Goal: Information Seeking & Learning: Learn about a topic

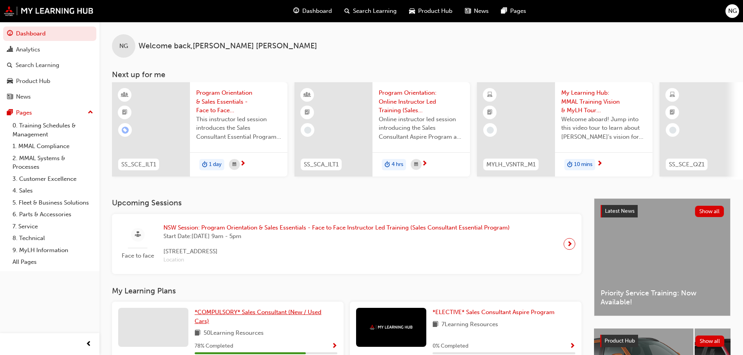
scroll to position [111, 0]
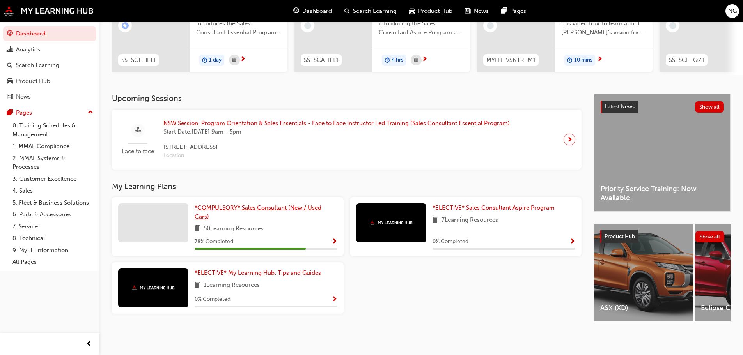
click at [275, 205] on span "*COMPULSORY* Sales Consultant (New / Used Cars)" at bounding box center [258, 212] width 127 height 16
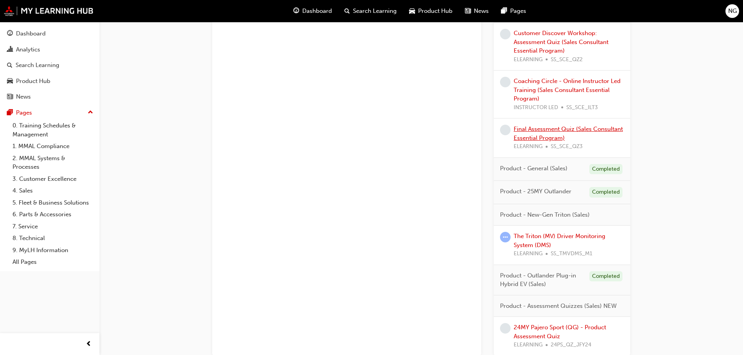
scroll to position [624, 0]
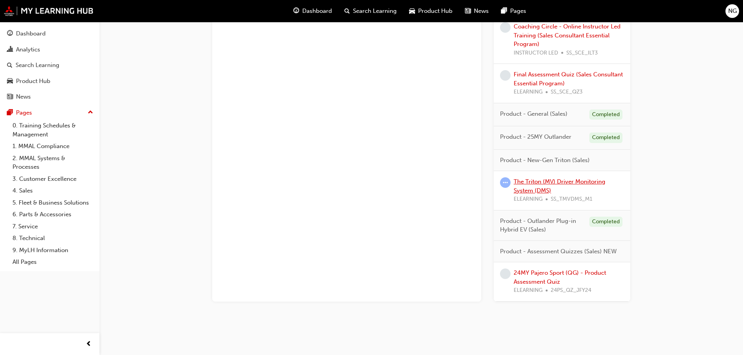
click at [531, 192] on link "The Triton (MV) Driver Monitoring System (DMS)" at bounding box center [559, 186] width 92 height 16
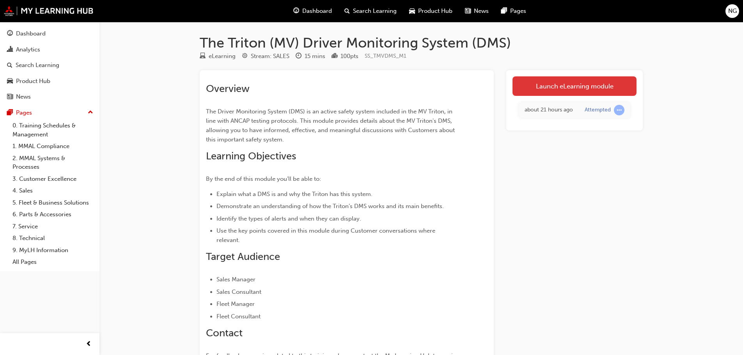
click at [531, 80] on link "Launch eLearning module" at bounding box center [574, 85] width 124 height 19
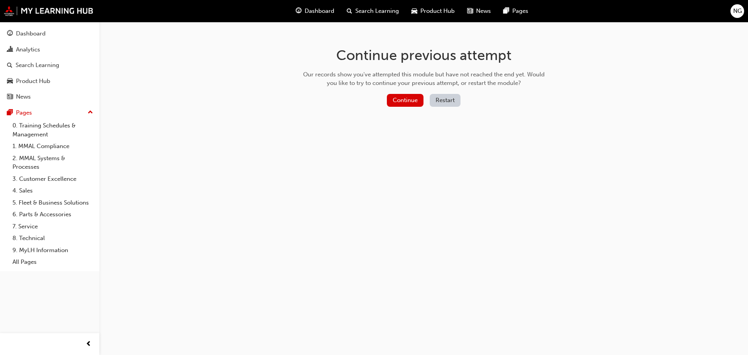
click at [451, 103] on button "Restart" at bounding box center [445, 100] width 31 height 13
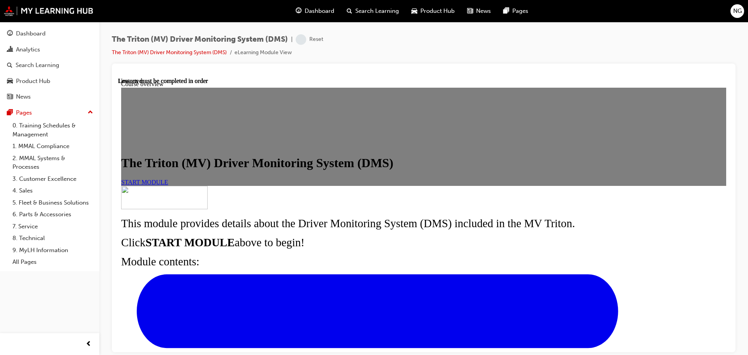
click at [168, 185] on span "START MODULE" at bounding box center [144, 182] width 47 height 7
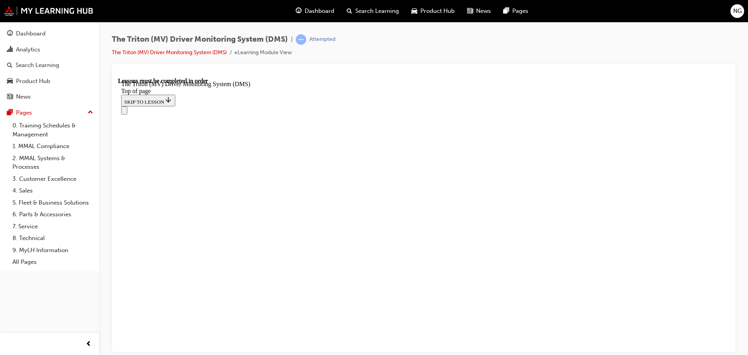
scroll to position [319, 0]
drag, startPoint x: 250, startPoint y: 232, endPoint x: 339, endPoint y: 232, distance: 88.9
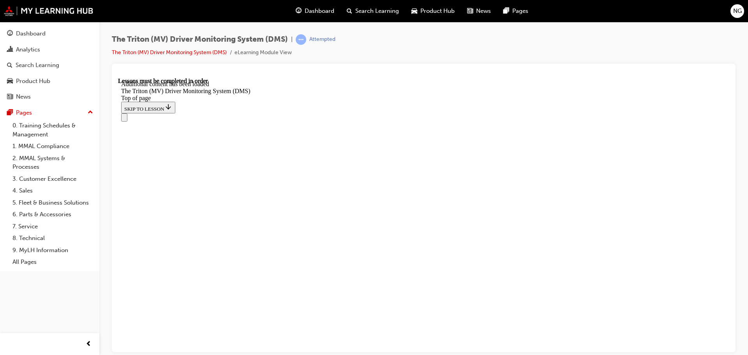
drag, startPoint x: 238, startPoint y: 232, endPoint x: 352, endPoint y: 234, distance: 113.5
drag, startPoint x: 468, startPoint y: 297, endPoint x: 469, endPoint y: 291, distance: 5.9
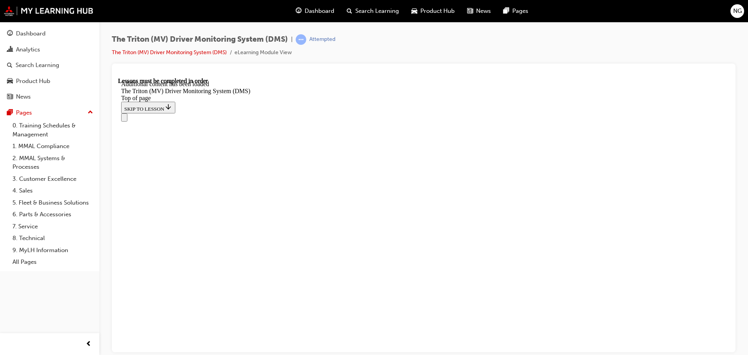
drag, startPoint x: 406, startPoint y: 214, endPoint x: 407, endPoint y: 192, distance: 21.5
drag, startPoint x: 424, startPoint y: 200, endPoint x: 435, endPoint y: 219, distance: 22.1
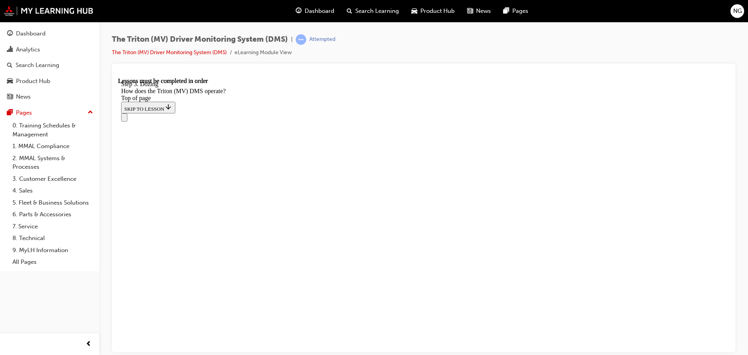
scroll to position [2091, 0]
drag, startPoint x: 416, startPoint y: 173, endPoint x: 423, endPoint y: 175, distance: 7.1
drag, startPoint x: 506, startPoint y: 171, endPoint x: 516, endPoint y: 187, distance: 18.9
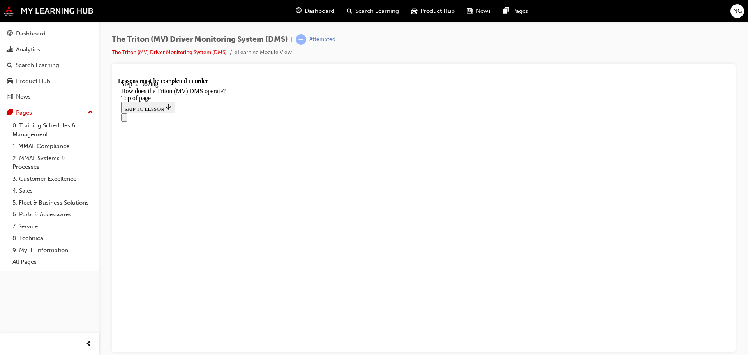
scroll to position [2247, 0]
drag, startPoint x: 436, startPoint y: 127, endPoint x: 435, endPoint y: 132, distance: 4.7
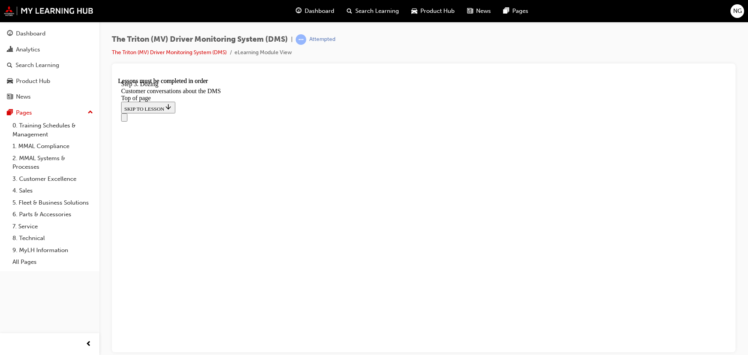
scroll to position [380, 0]
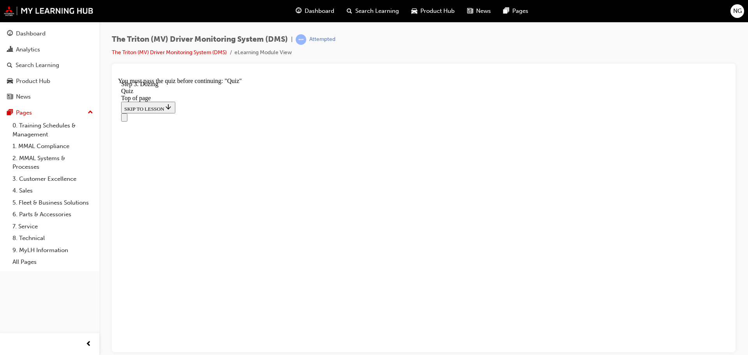
scroll to position [33, 0]
drag, startPoint x: 351, startPoint y: 223, endPoint x: 392, endPoint y: 187, distance: 55.2
drag, startPoint x: 331, startPoint y: 262, endPoint x: 366, endPoint y: 312, distance: 61.9
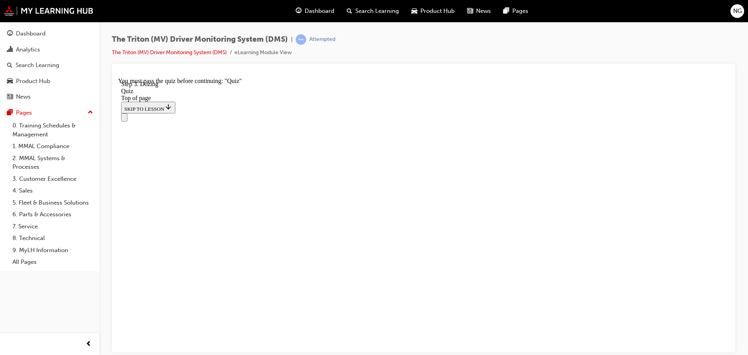
drag, startPoint x: 345, startPoint y: 214, endPoint x: 388, endPoint y: 266, distance: 68.1
drag, startPoint x: 340, startPoint y: 224, endPoint x: 373, endPoint y: 219, distance: 32.7
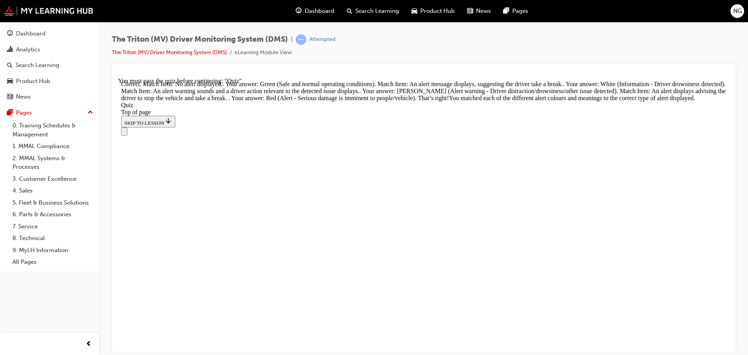
scroll to position [258, 0]
drag, startPoint x: 285, startPoint y: 99, endPoint x: 517, endPoint y: 99, distance: 231.5
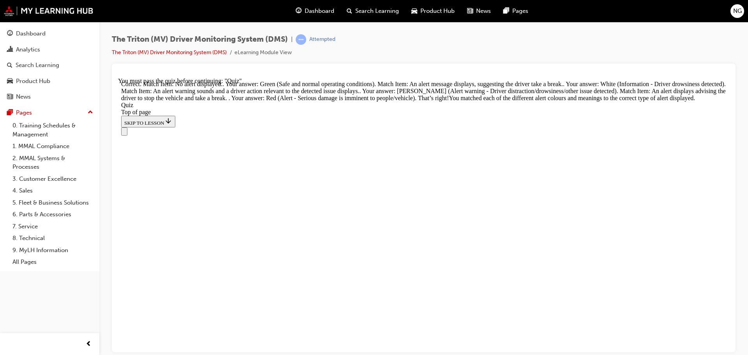
drag, startPoint x: 308, startPoint y: 232, endPoint x: 301, endPoint y: 269, distance: 37.8
drag, startPoint x: 300, startPoint y: 282, endPoint x: 409, endPoint y: 308, distance: 112.0
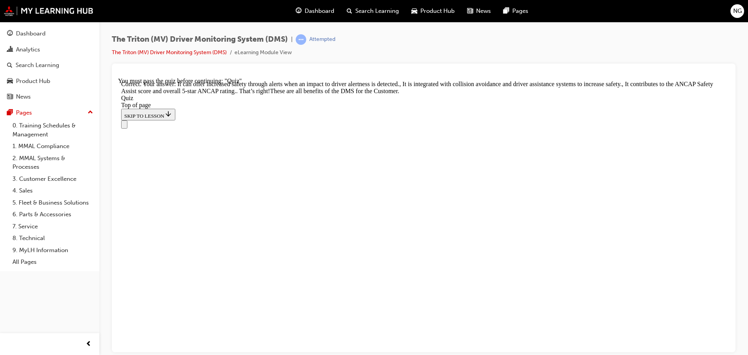
scroll to position [244, 0]
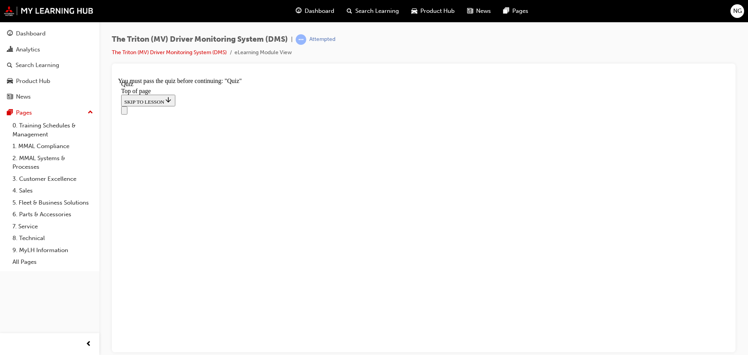
scroll to position [112, 0]
drag, startPoint x: 303, startPoint y: 225, endPoint x: 365, endPoint y: 253, distance: 68.0
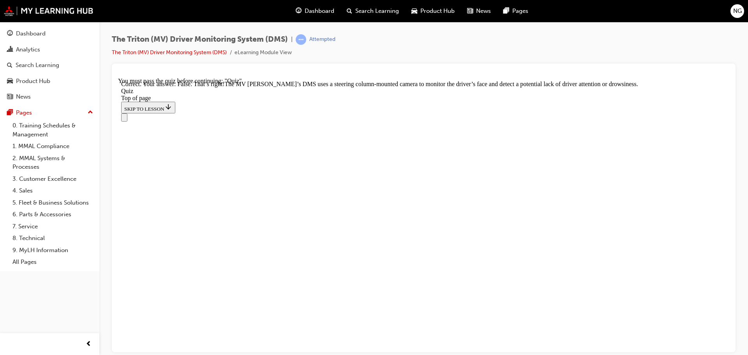
scroll to position [194, 0]
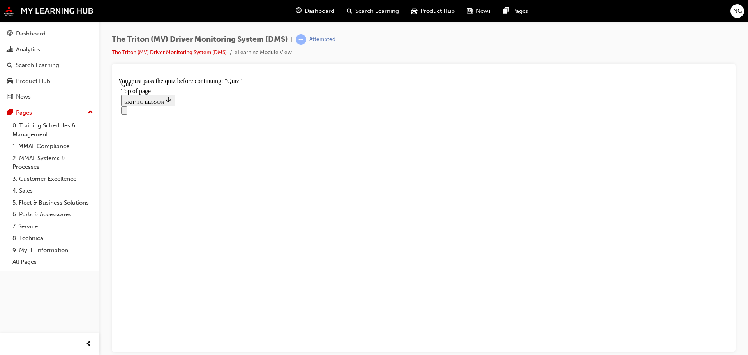
scroll to position [117, 0]
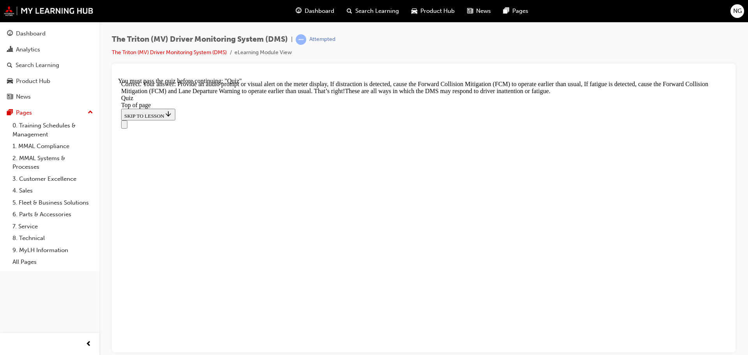
scroll to position [268, 0]
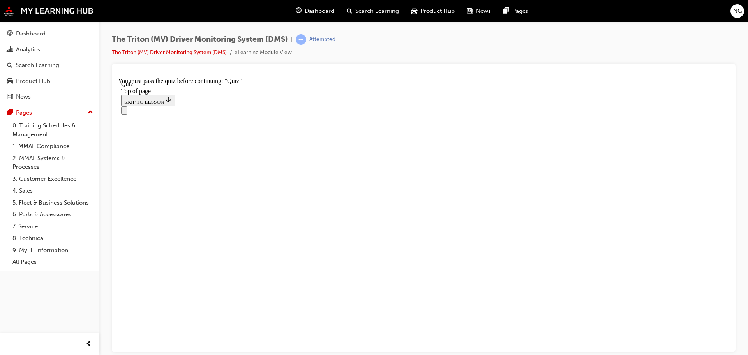
scroll to position [156, 0]
drag, startPoint x: 308, startPoint y: 141, endPoint x: 308, endPoint y: 155, distance: 14.0
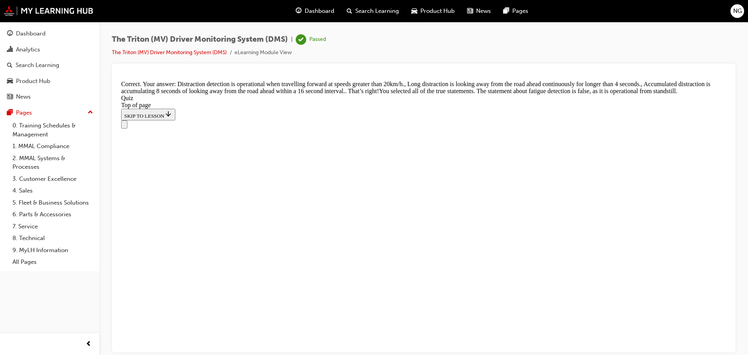
scroll to position [276, 0]
drag, startPoint x: 410, startPoint y: 315, endPoint x: 414, endPoint y: 308, distance: 8.0
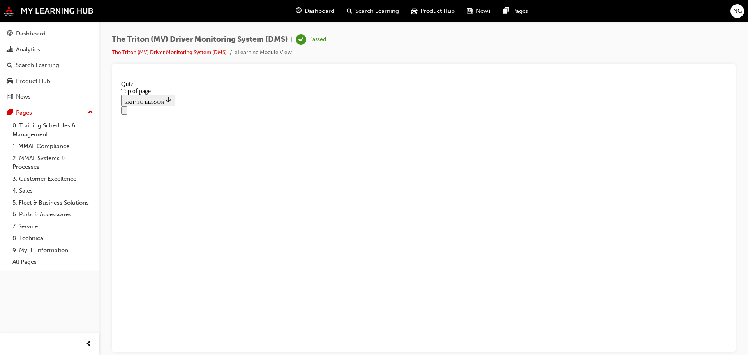
scroll to position [148, 0]
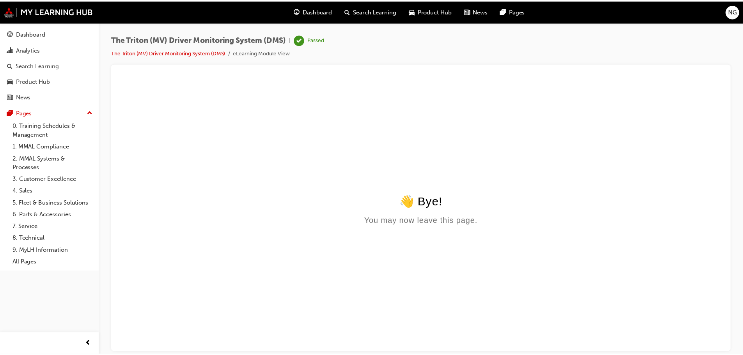
scroll to position [0, 0]
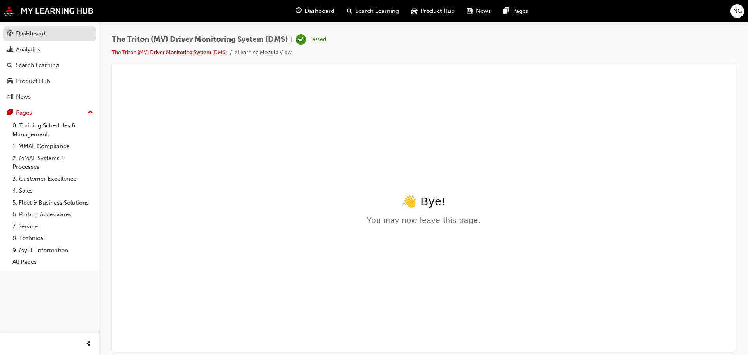
click at [14, 28] on link "Dashboard" at bounding box center [49, 34] width 93 height 14
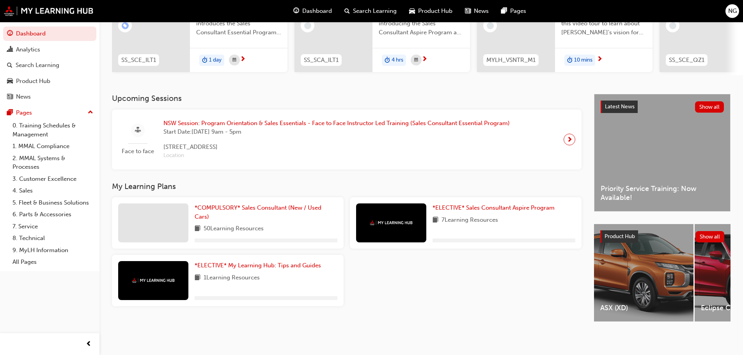
scroll to position [111, 0]
click at [231, 204] on span "*COMPULSORY* Sales Consultant (New / Used Cars)" at bounding box center [258, 212] width 127 height 16
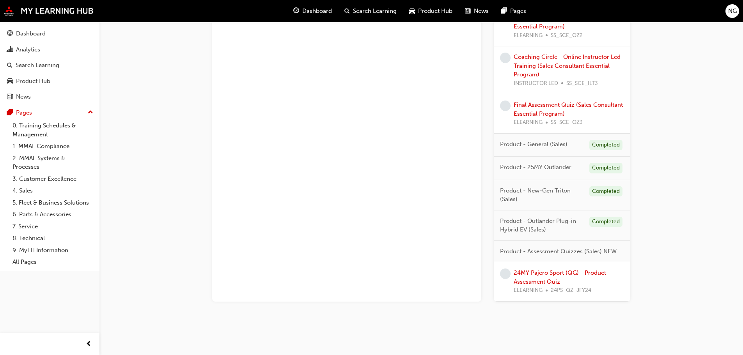
scroll to position [597, 0]
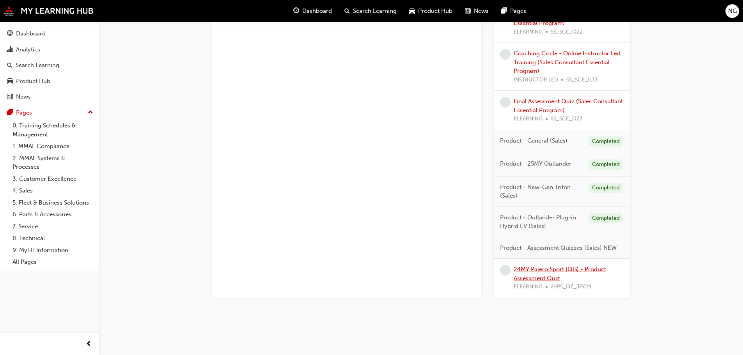
click at [556, 269] on link "24MY Pajero Sport (QG) - Product Assessment Quiz" at bounding box center [559, 274] width 92 height 16
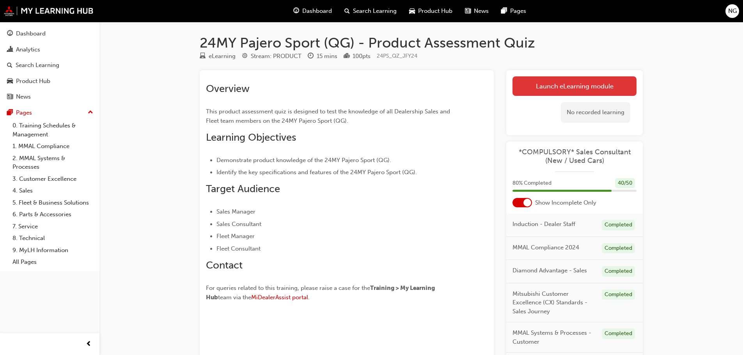
click at [537, 79] on link "Launch eLearning module" at bounding box center [574, 85] width 124 height 19
